Goal: Task Accomplishment & Management: Complete application form

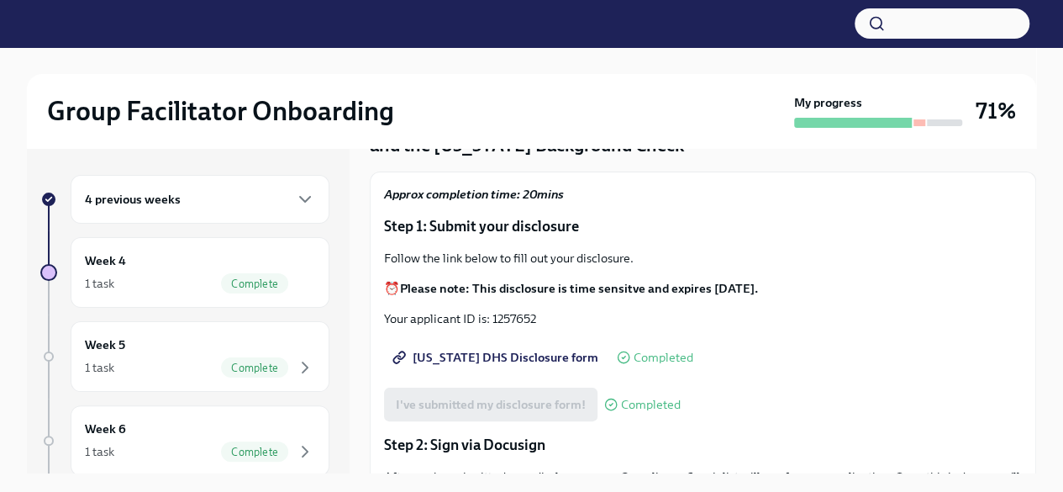
scroll to position [252, 0]
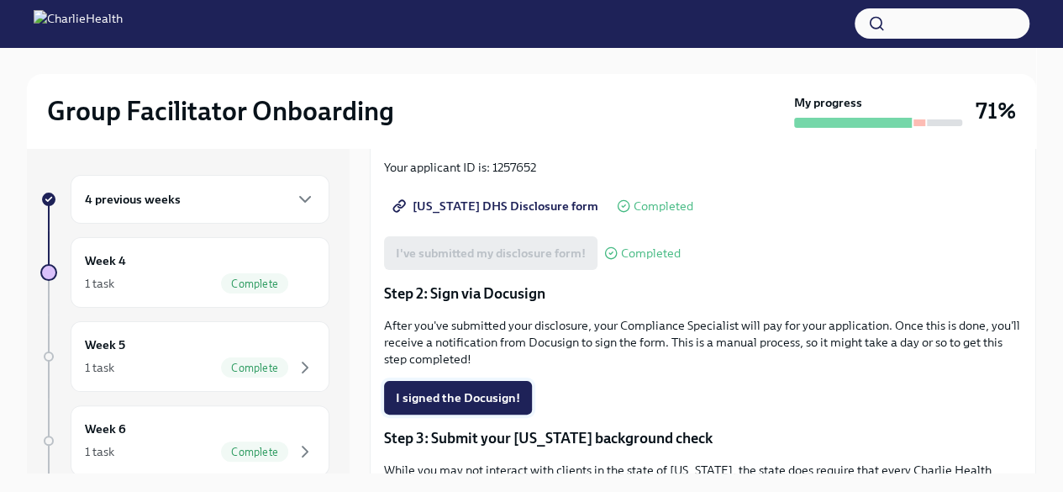
click at [506, 392] on span "I signed the Docusign!" at bounding box center [458, 397] width 124 height 17
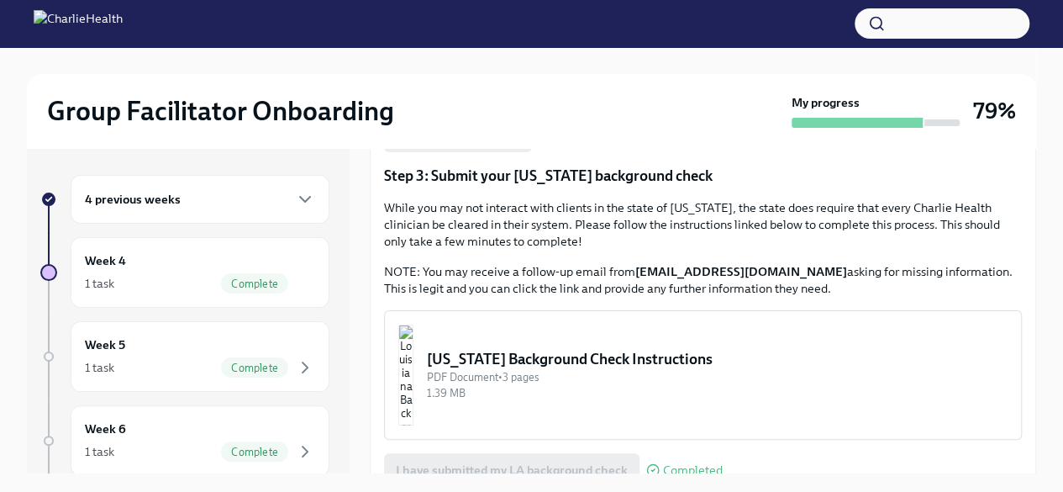
scroll to position [598, 0]
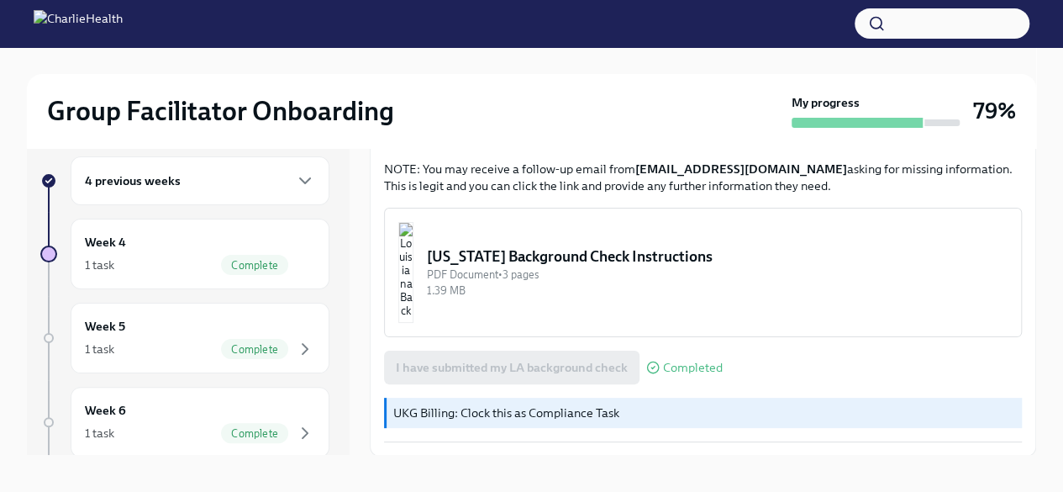
scroll to position [29, 0]
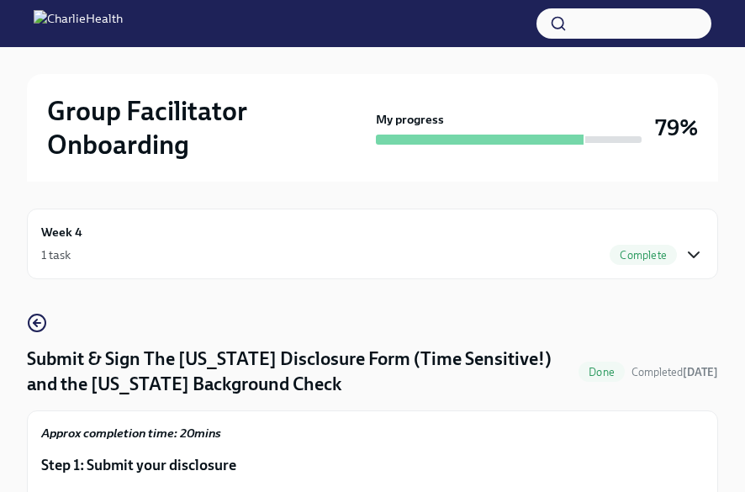
click at [693, 251] on icon "button" at bounding box center [693, 255] width 20 height 20
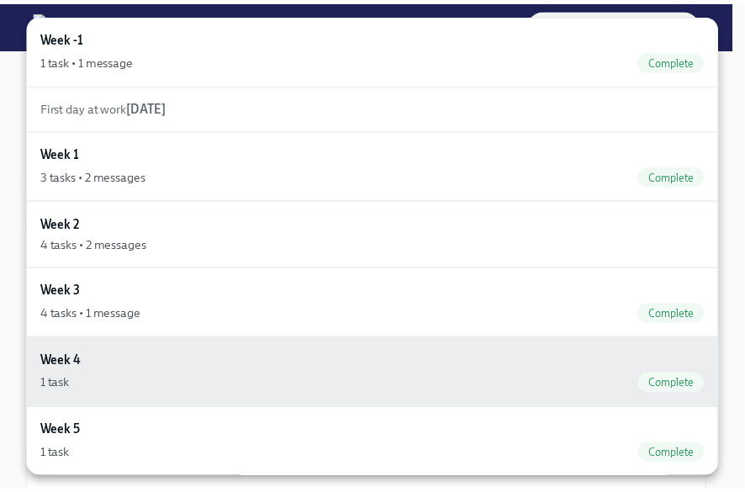
scroll to position [111, 0]
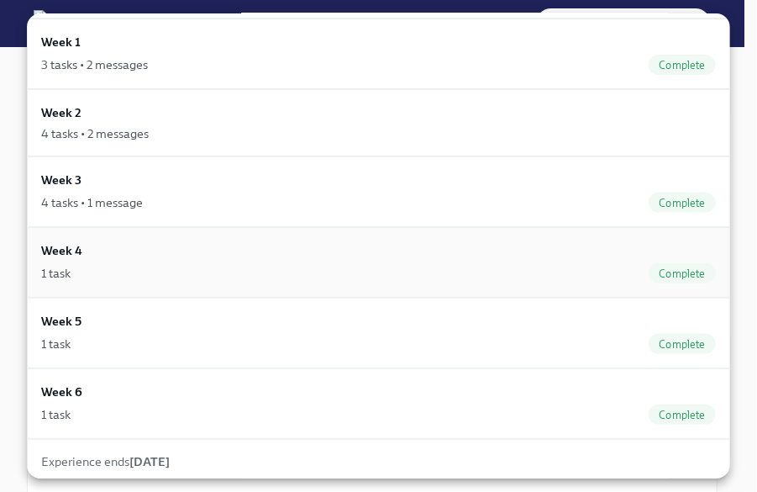
click at [630, 241] on div "Week 4 1 task Complete" at bounding box center [378, 262] width 675 height 42
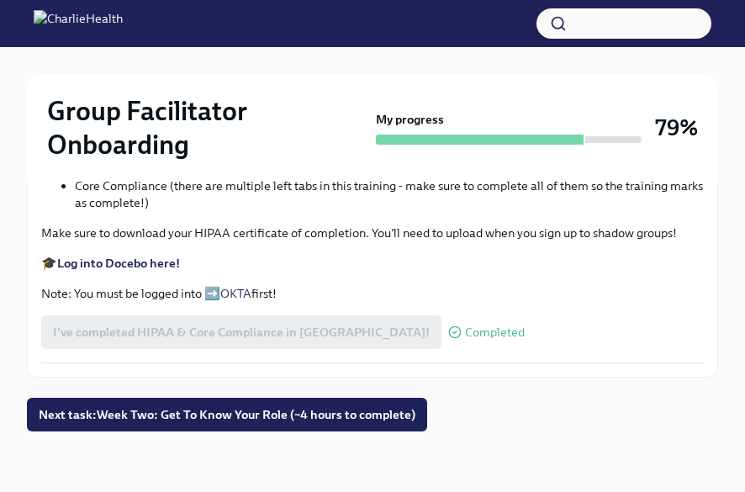
scroll to position [1176, 0]
